Goal: Check status

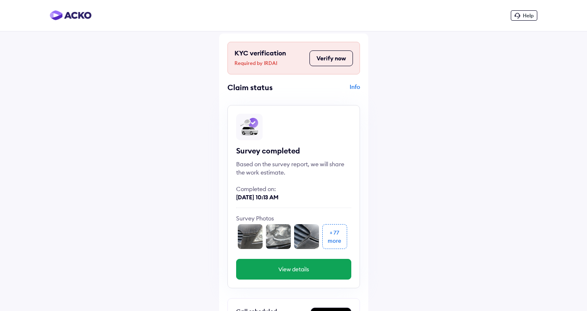
click at [326, 61] on button "Verify now" at bounding box center [330, 59] width 43 height 16
